Goal: Information Seeking & Learning: Learn about a topic

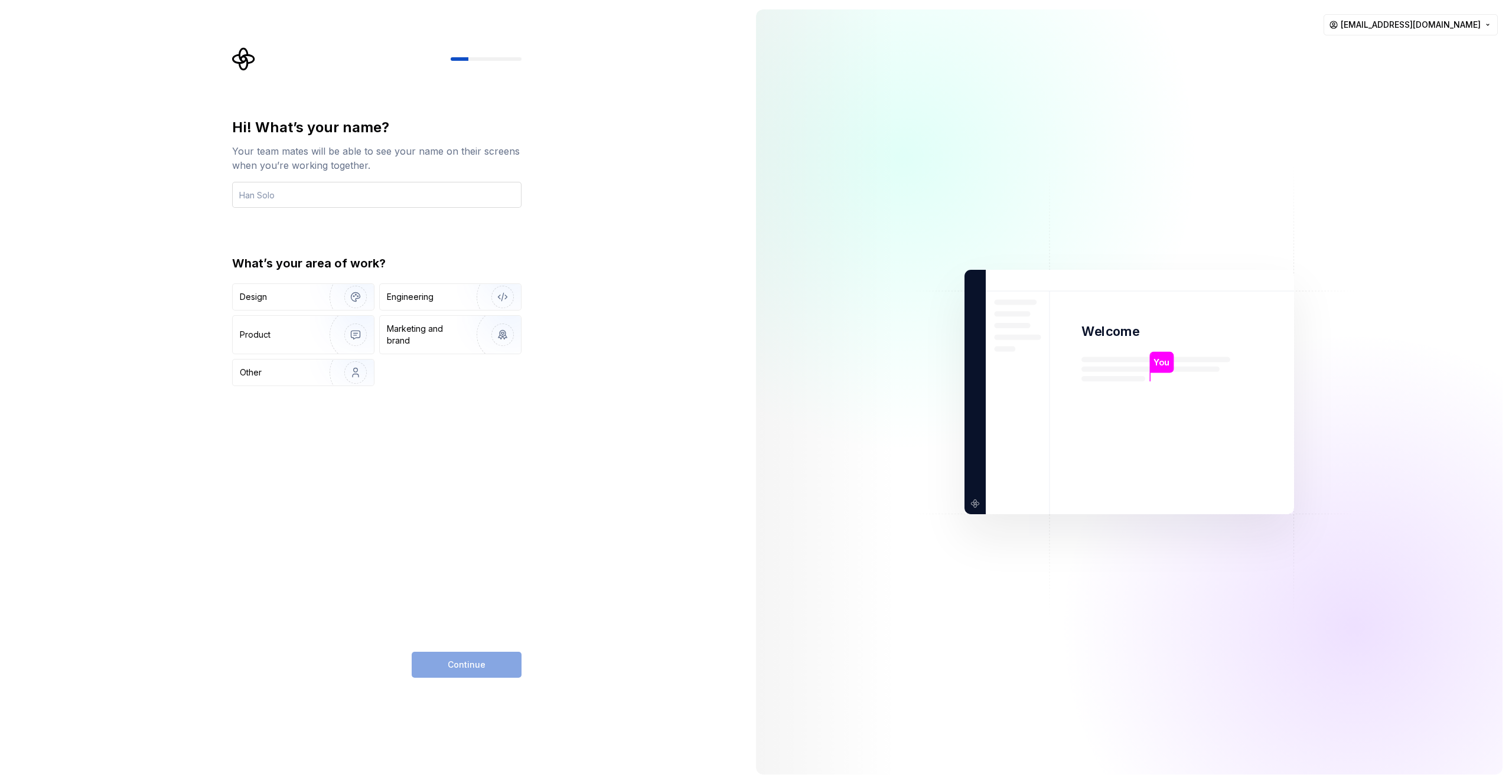
click at [271, 205] on input "text" at bounding box center [376, 194] width 290 height 26
type input "[PERSON_NAME]"
click at [252, 300] on div "Design" at bounding box center [253, 296] width 27 height 12
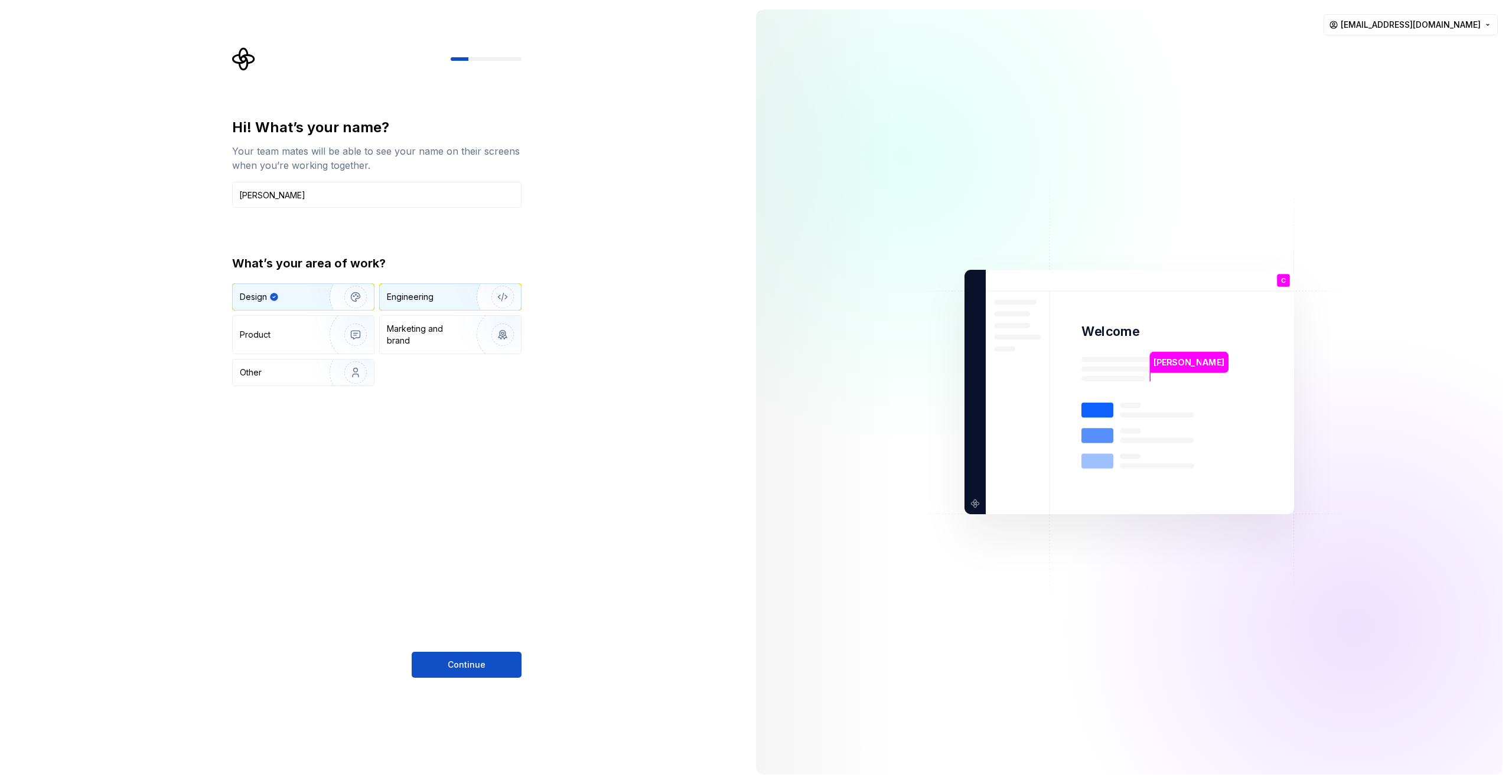
click at [404, 290] on div "Engineering" at bounding box center [410, 296] width 47 height 12
click at [348, 297] on img "button" at bounding box center [348, 296] width 76 height 79
click at [460, 656] on button "Continue" at bounding box center [466, 664] width 110 height 26
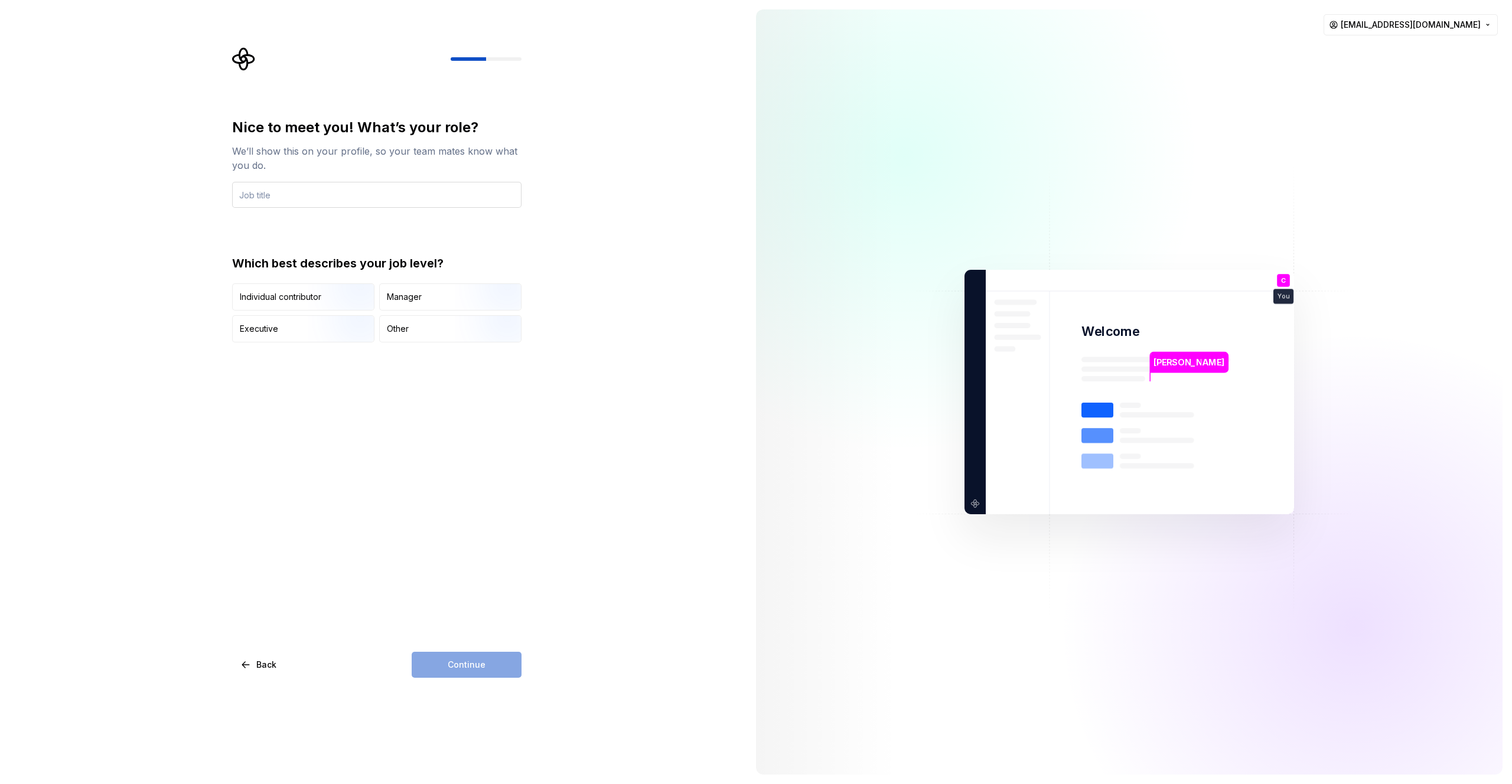
click at [355, 199] on input "text" at bounding box center [376, 194] width 290 height 26
type input "D"
type input "UX Dev"
click at [284, 289] on div "Individual contributor" at bounding box center [303, 296] width 141 height 26
click at [429, 672] on button "Continue" at bounding box center [466, 664] width 110 height 26
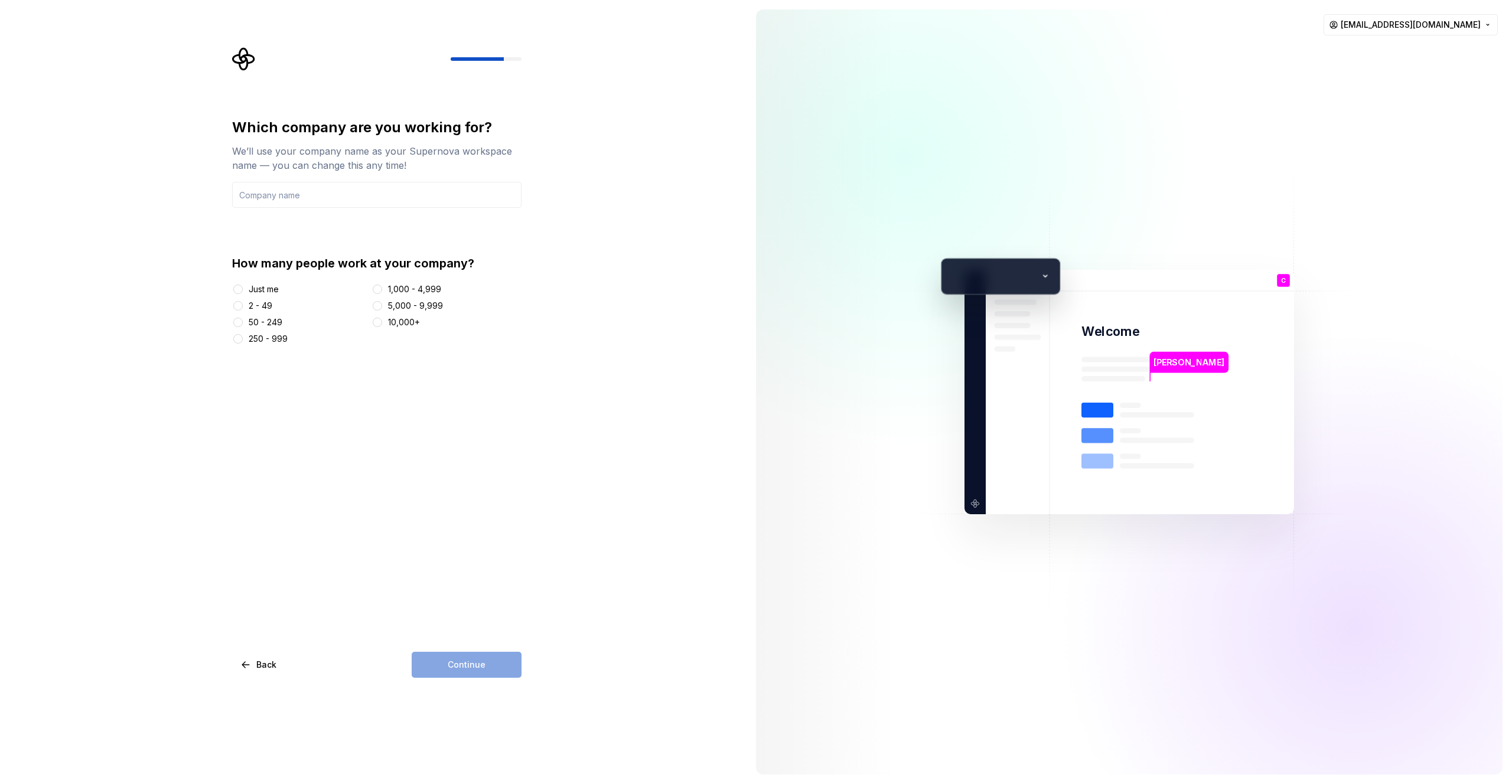
click at [272, 288] on div "Just me" at bounding box center [263, 289] width 30 height 12
click at [243, 288] on button "Just me" at bounding box center [239, 289] width 10 height 10
click at [315, 206] on input "text" at bounding box center [376, 194] width 290 height 26
type input "C"
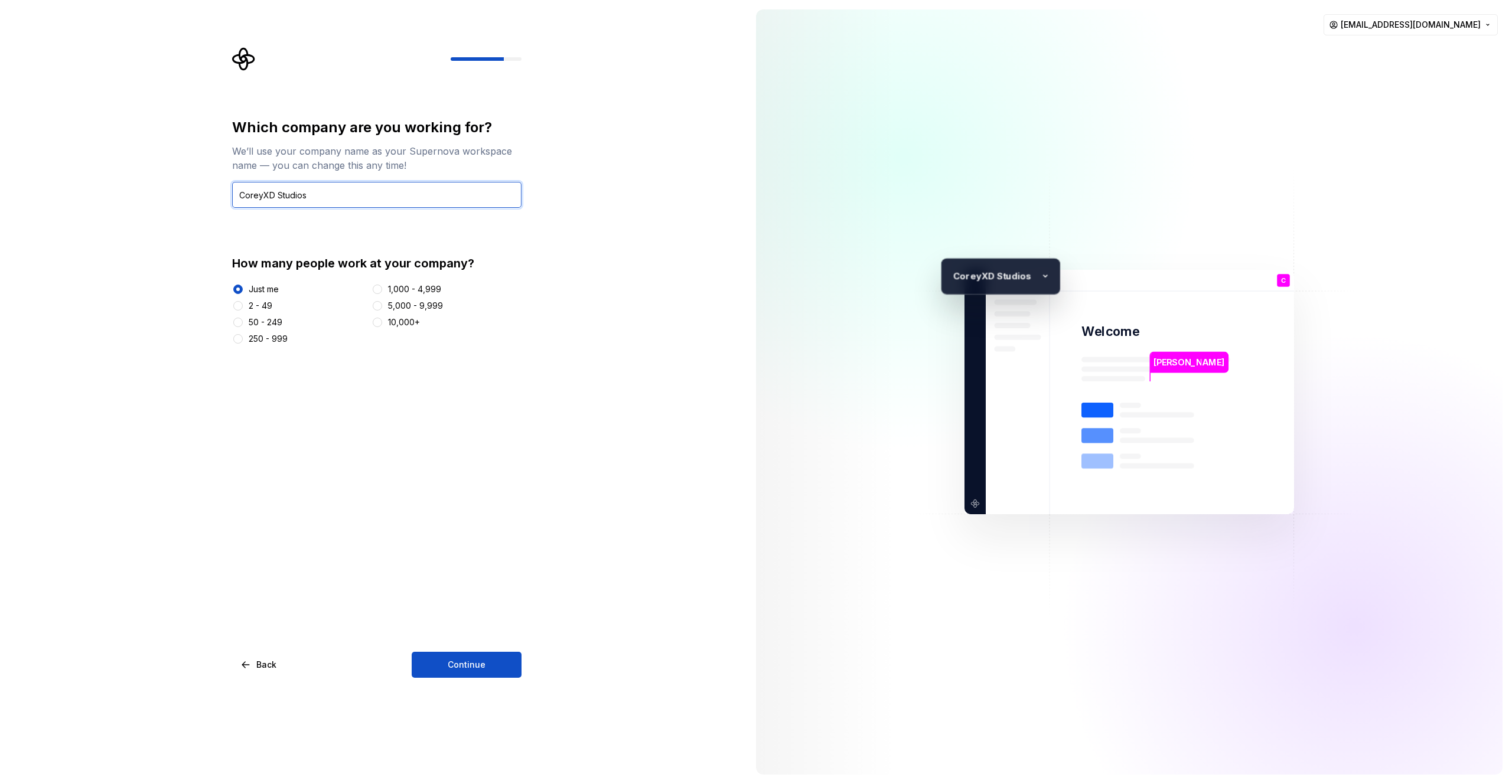
type input "CoreyXD Studios"
click at [456, 696] on div "Which company are you working for? We’ll use your company name as your Supernov…" at bounding box center [373, 392] width 746 height 784
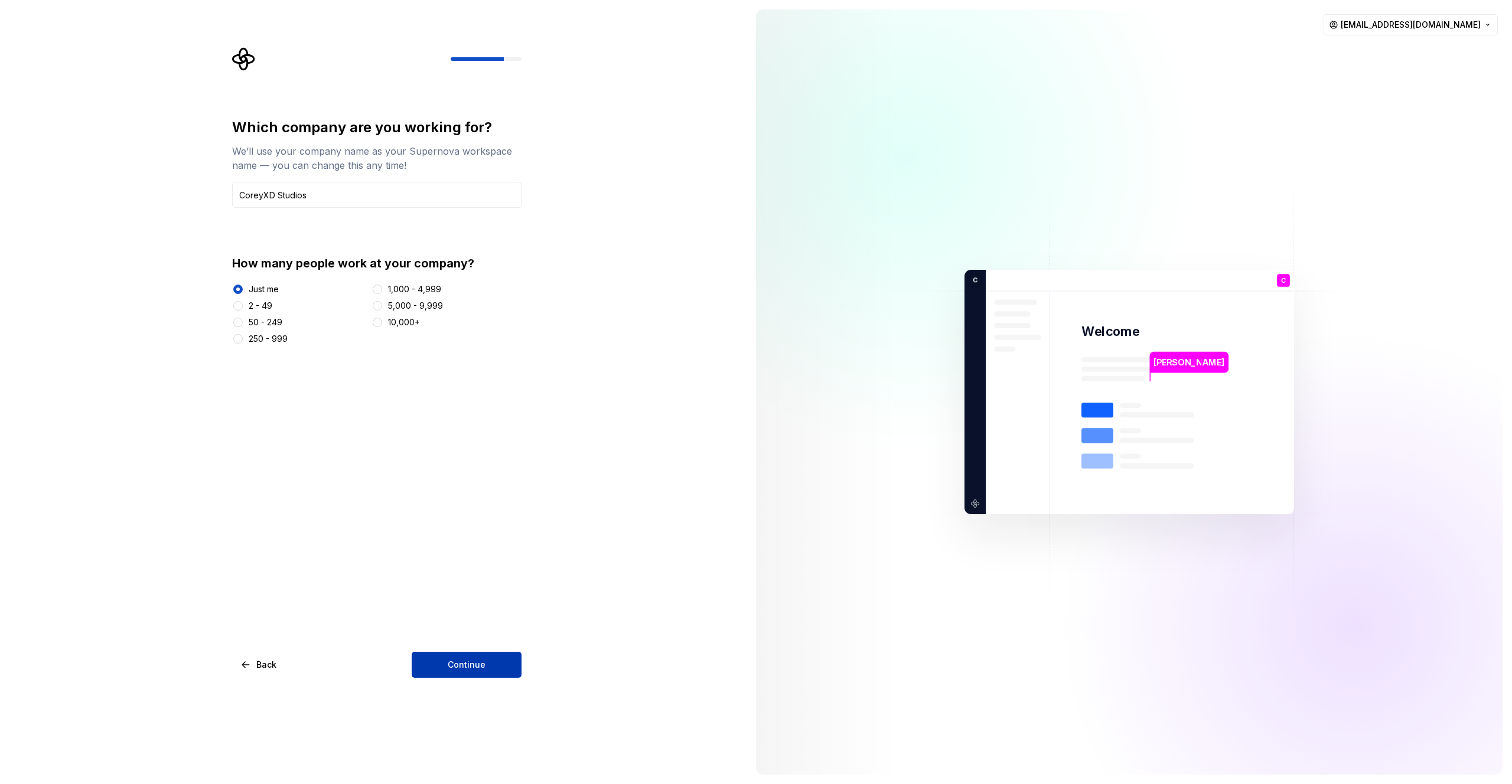
click at [465, 671] on button "Continue" at bounding box center [466, 664] width 110 height 26
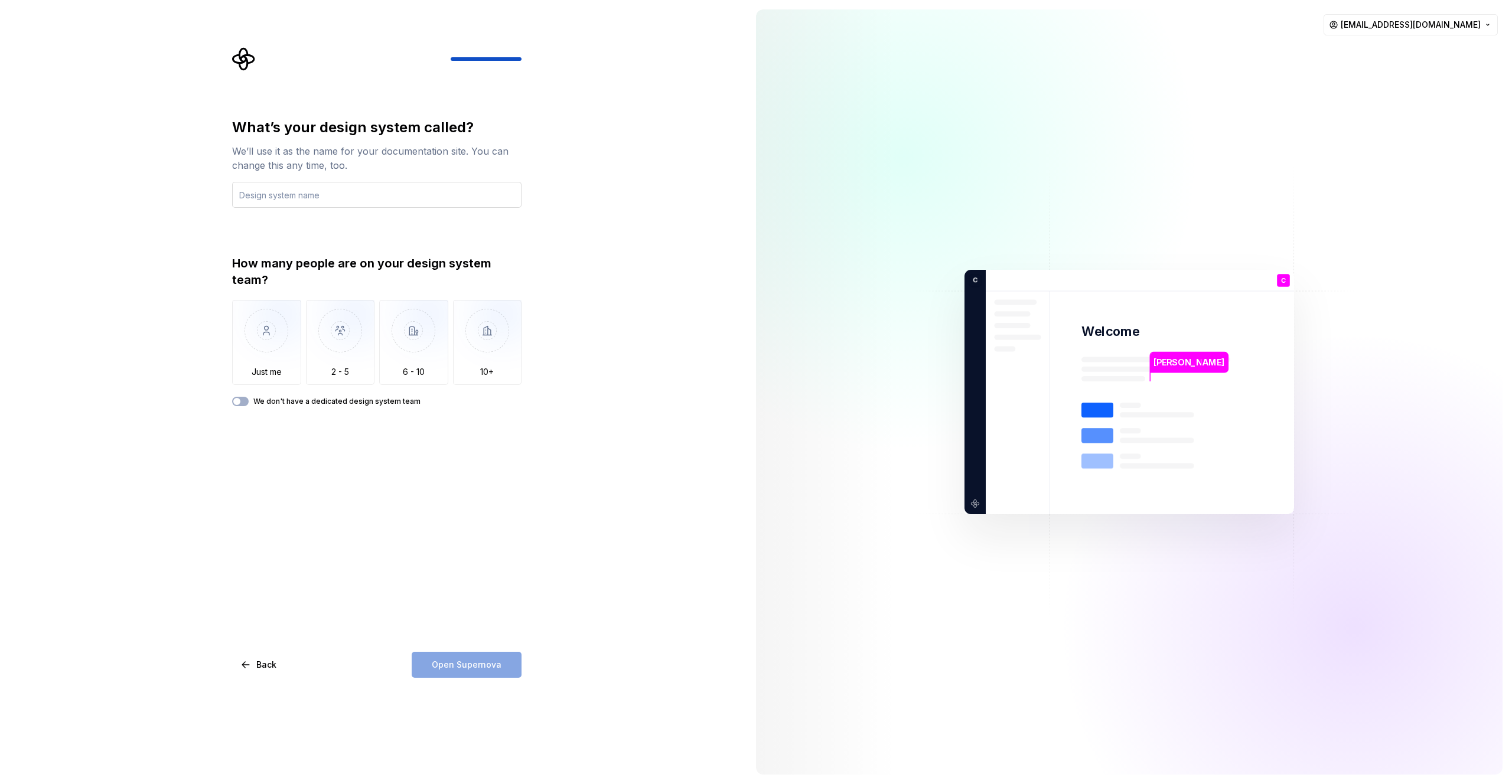
click at [357, 196] on input "text" at bounding box center [376, 194] width 290 height 26
type input "Base"
click at [277, 322] on img "button" at bounding box center [266, 340] width 69 height 79
click at [490, 662] on span "Open Supernova" at bounding box center [466, 664] width 70 height 12
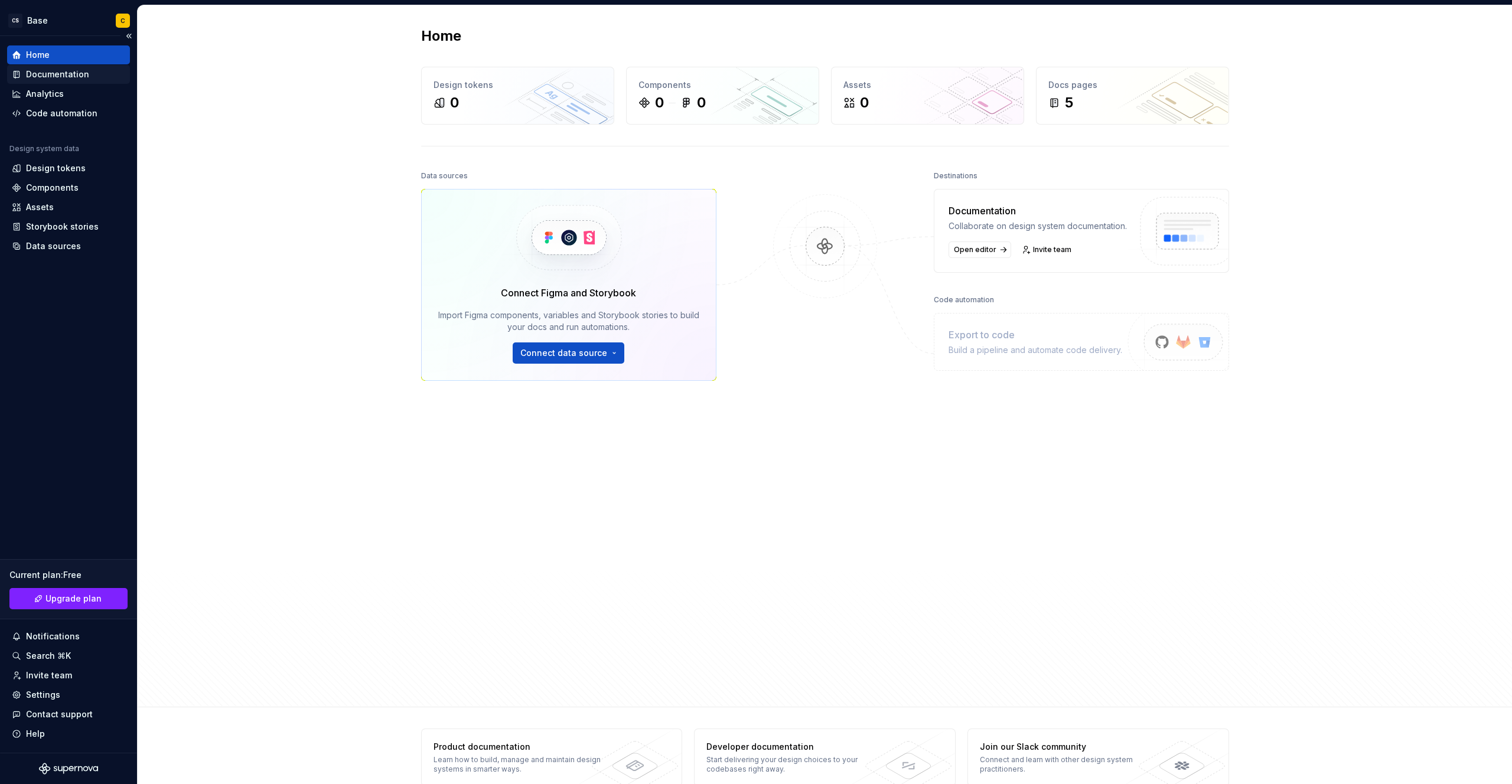
click at [82, 83] on div "Documentation" at bounding box center [68, 74] width 123 height 19
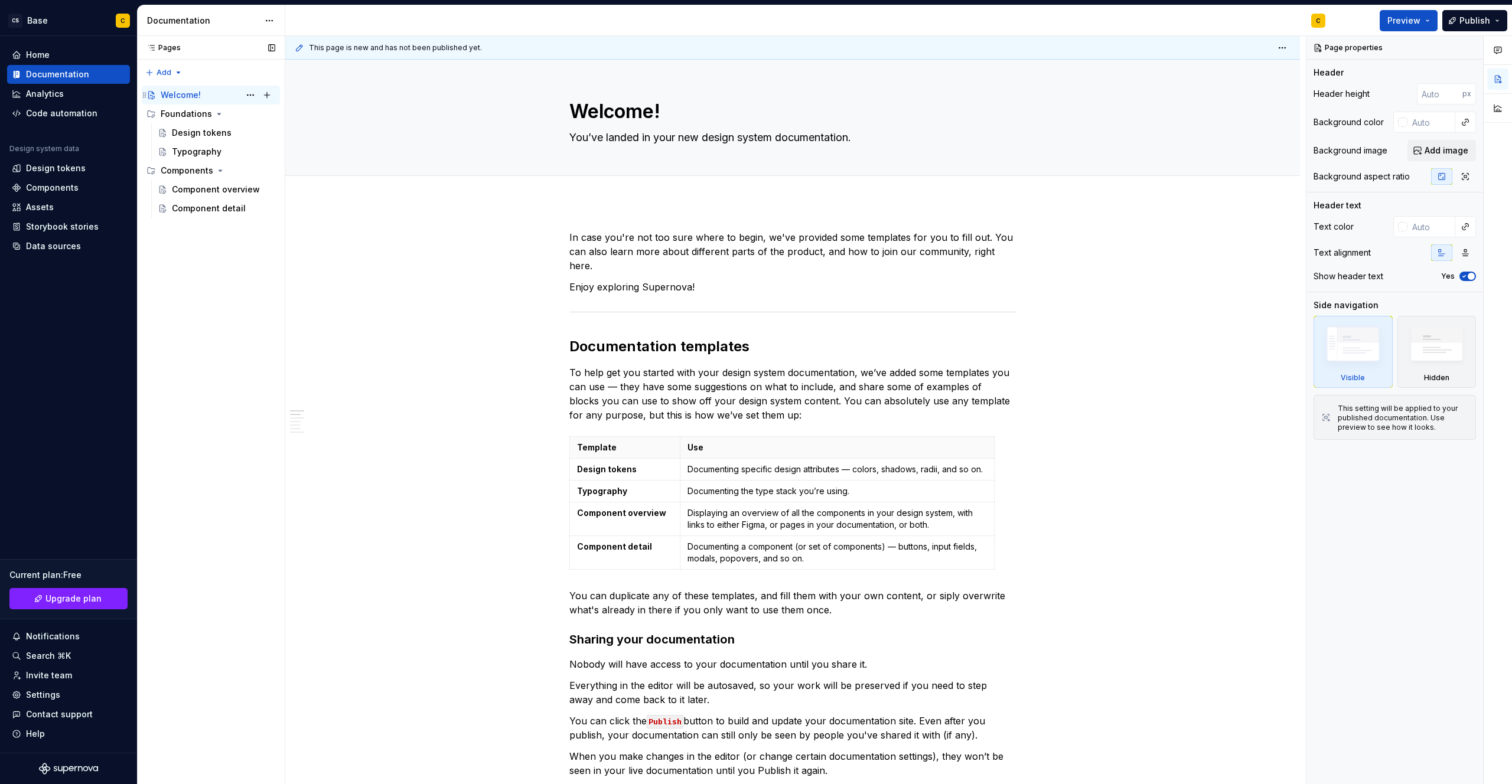
click at [194, 101] on div "Welcome! C" at bounding box center [218, 94] width 115 height 17
click at [191, 110] on div "Foundations" at bounding box center [187, 114] width 51 height 12
click at [190, 130] on div "Components" at bounding box center [188, 132] width 53 height 12
click at [198, 137] on div "Components" at bounding box center [188, 132] width 53 height 12
click at [203, 159] on div "Component overview" at bounding box center [223, 151] width 103 height 17
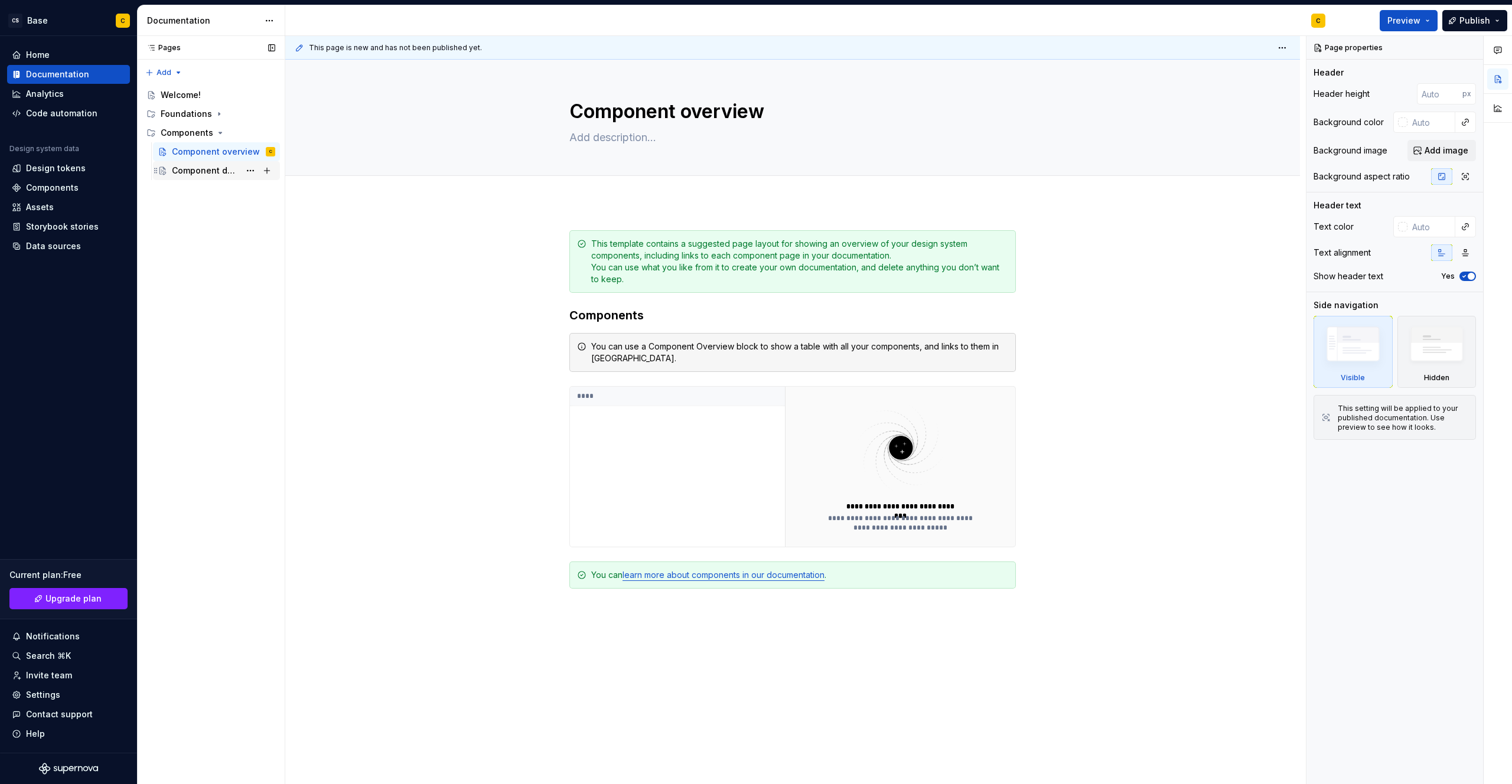
click at [238, 174] on div "Component detail" at bounding box center [205, 171] width 68 height 12
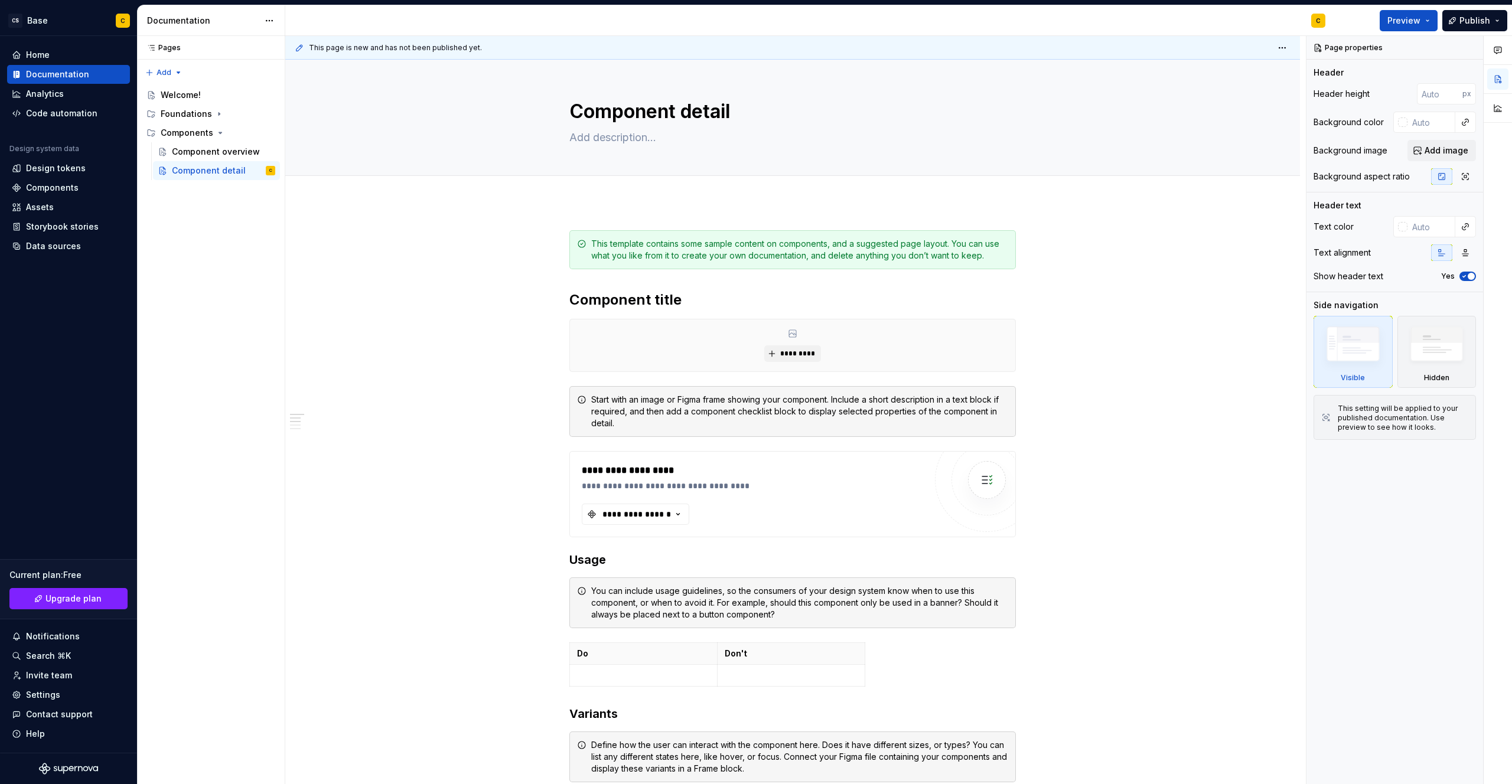
click at [875, 1] on div "CS Base C Home Documentation Analytics Code automation Design system data Desig…" at bounding box center [756, 392] width 1512 height 784
type textarea "*"
